Goal: Information Seeking & Learning: Check status

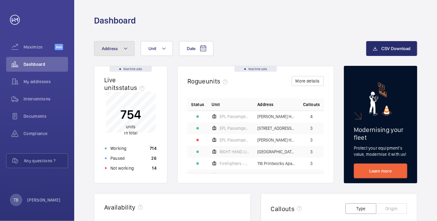
click at [117, 49] on span "Address" at bounding box center [110, 48] width 16 height 5
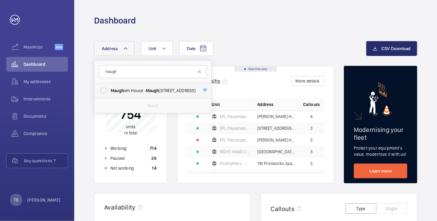
type input "maugh"
click at [139, 91] on span "Maugh am House - Maugh am House, LONDON SW2 5RT" at bounding box center [153, 90] width 85 height 6
click at [109, 91] on input "Maugh am House - Maugh am House, LONDON SW2 5RT" at bounding box center [103, 90] width 12 height 12
checkbox input "true"
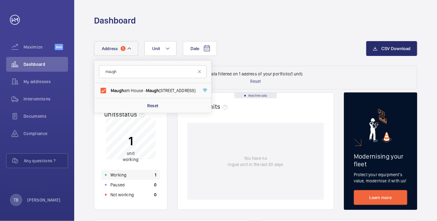
click at [141, 175] on div "Working 1" at bounding box center [130, 175] width 59 height 10
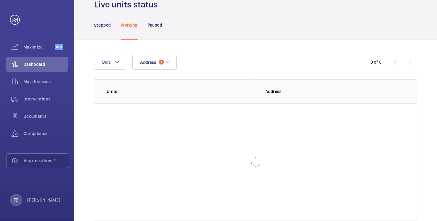
scroll to position [42, 0]
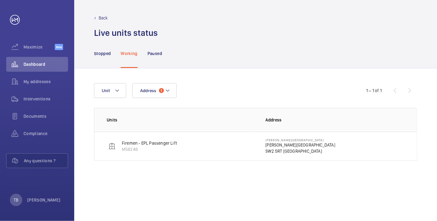
click at [277, 148] on p "SW2 5RT LONDON" at bounding box center [300, 151] width 70 height 6
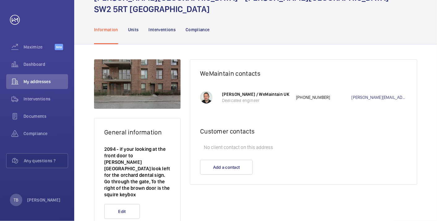
scroll to position [36, 0]
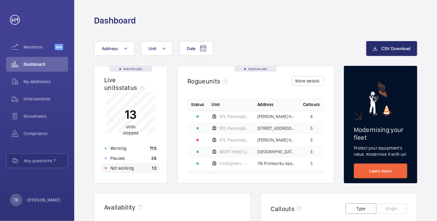
click at [144, 166] on div "Not working 13" at bounding box center [130, 168] width 59 height 10
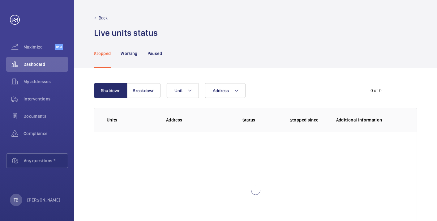
scroll to position [42, 0]
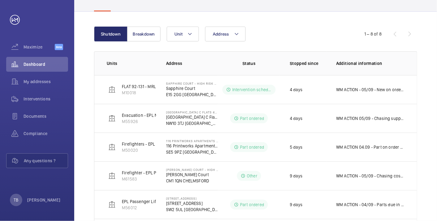
scroll to position [57, 0]
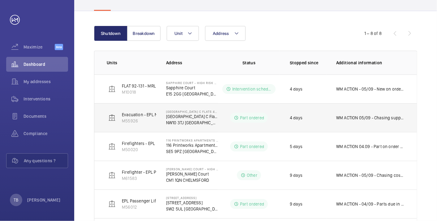
click at [359, 116] on p "WM ACTION 05/09 - Chasing supplier on eta for next week delivery 04/09 - Chasin…" at bounding box center [370, 118] width 68 height 6
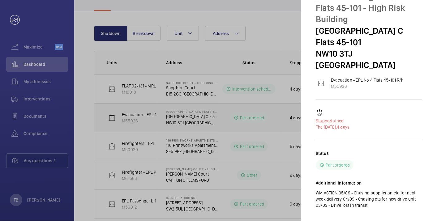
scroll to position [0, 0]
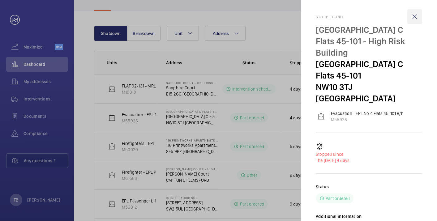
click at [415, 15] on wm-front-icon-button at bounding box center [414, 16] width 15 height 15
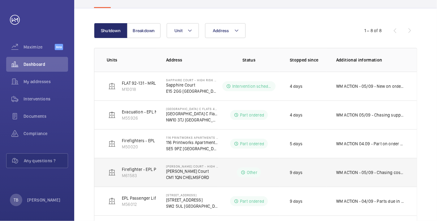
scroll to position [55, 0]
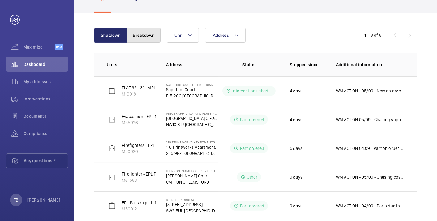
click at [142, 33] on button "Breakdown" at bounding box center [143, 35] width 33 height 15
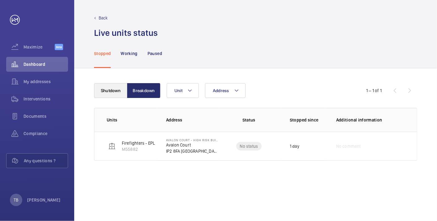
click at [110, 48] on div "Stopped" at bounding box center [102, 53] width 17 height 29
click at [110, 96] on button "Shutdown" at bounding box center [110, 90] width 33 height 15
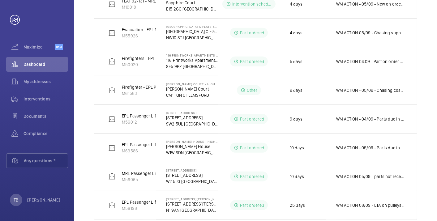
scroll to position [118, 0]
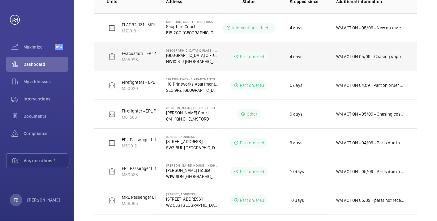
click at [391, 56] on p "WM ACTION 05/09 - Chasing supplier on eta for next week delivery 04/09 - Chasin…" at bounding box center [370, 56] width 68 height 6
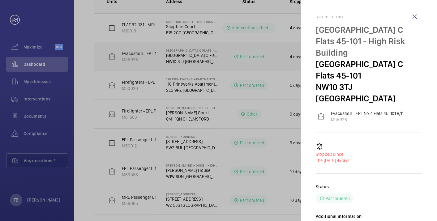
scroll to position [33, 0]
